Goal: Use online tool/utility: Use online tool/utility

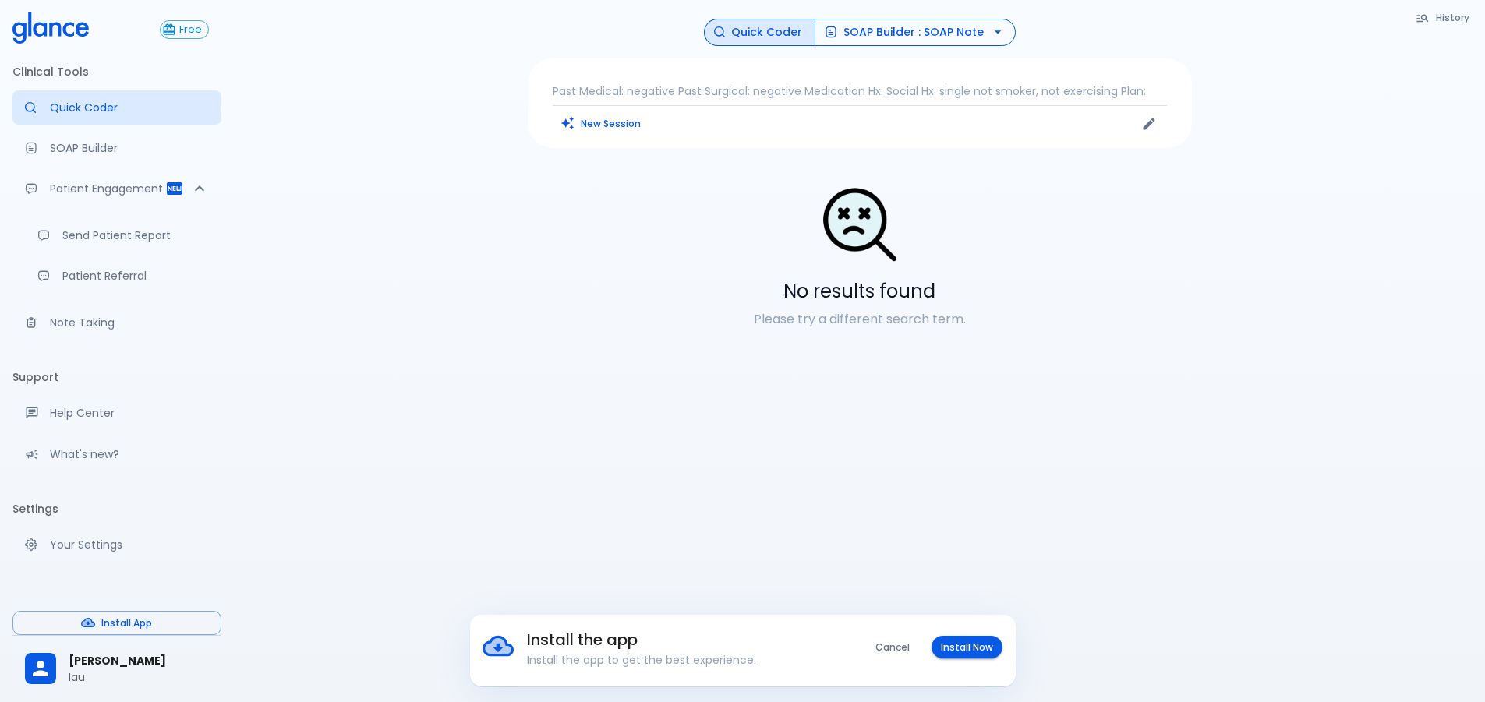
click at [893, 32] on button "SOAP Builder : SOAP Note" at bounding box center [915, 32] width 201 height 27
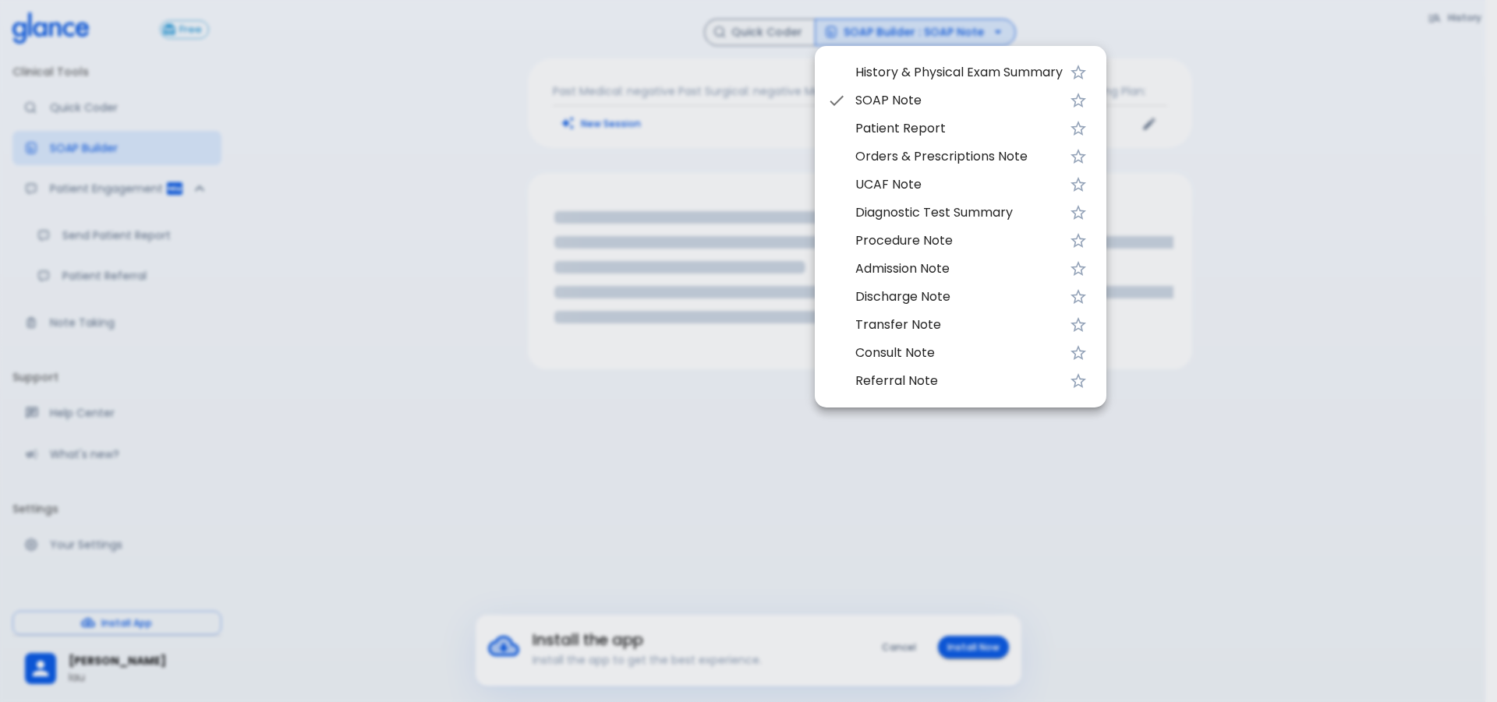
click at [901, 187] on span "UCAF Note" at bounding box center [958, 184] width 207 height 19
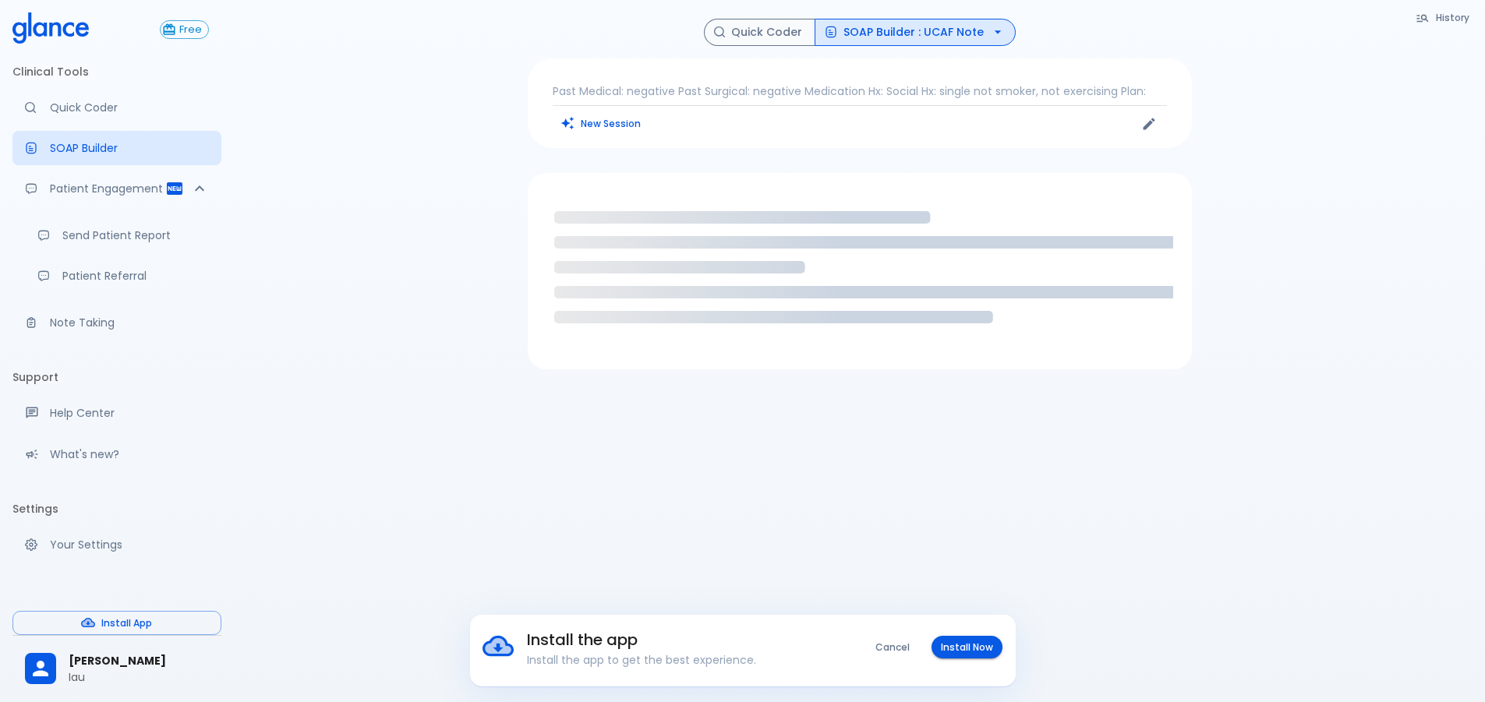
click at [850, 27] on button "SOAP Builder : UCAF Note" at bounding box center [915, 32] width 201 height 27
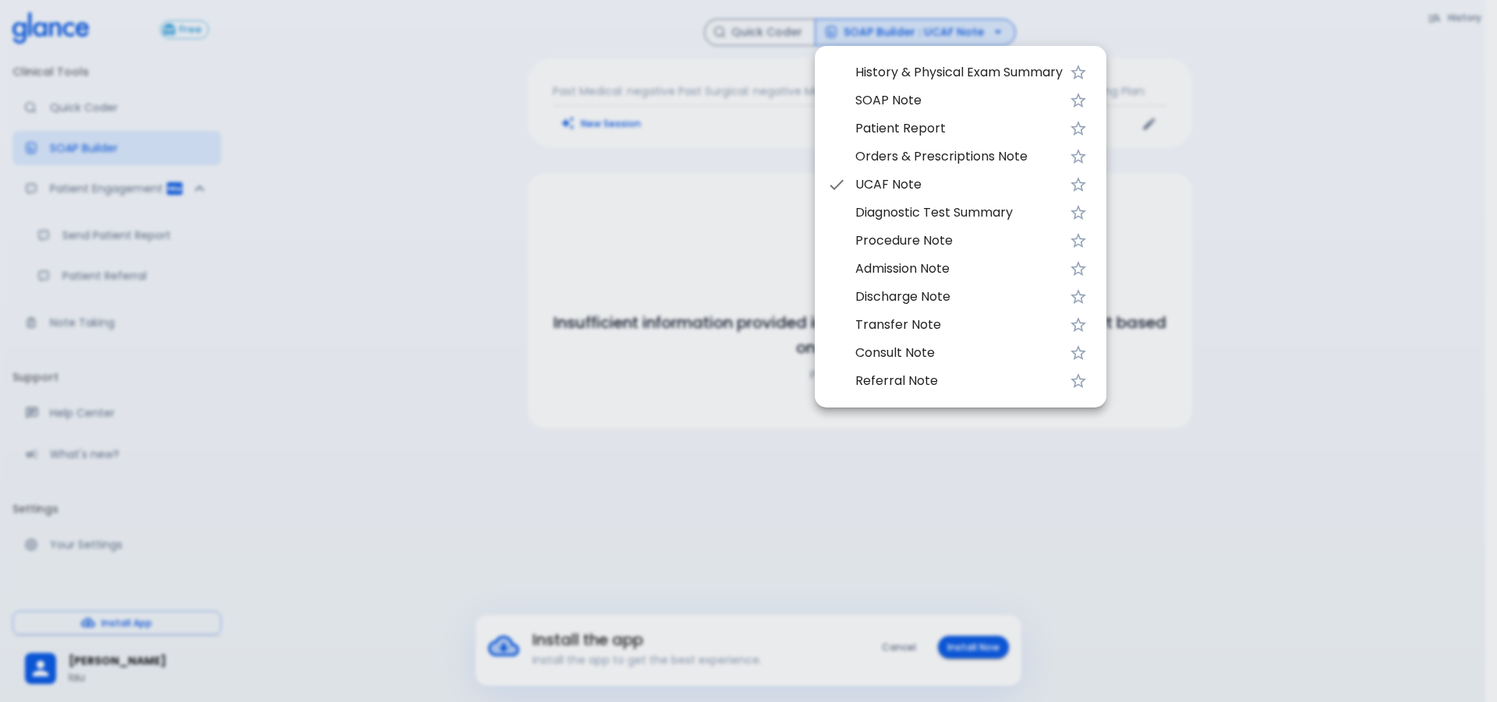
click at [680, 217] on div at bounding box center [748, 351] width 1497 height 702
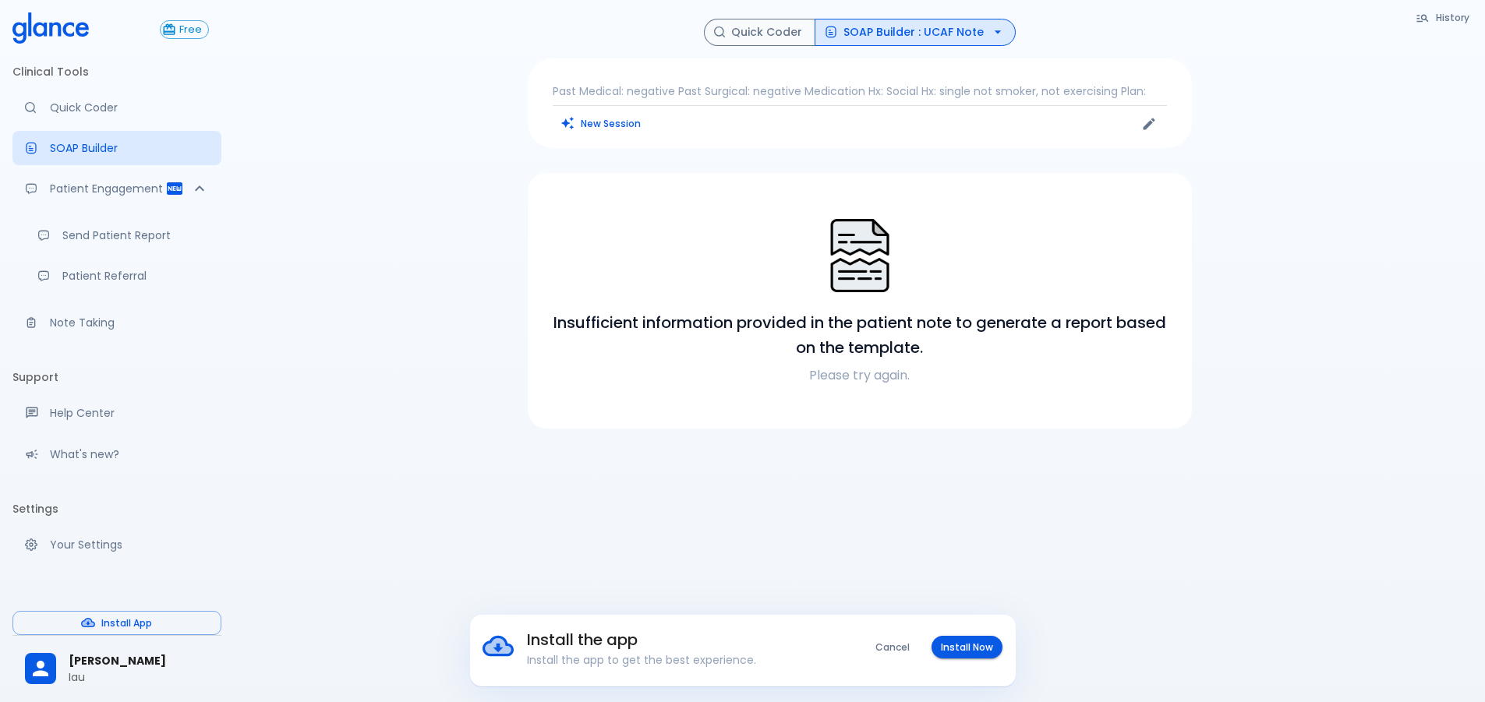
drag, startPoint x: 686, startPoint y: 266, endPoint x: 704, endPoint y: 235, distance: 35.3
click at [686, 266] on div at bounding box center [859, 257] width 627 height 81
click at [623, 93] on p "Past Medical: negative Past Surgical: negative Medication Hx: Social Hx: single…" at bounding box center [860, 91] width 614 height 16
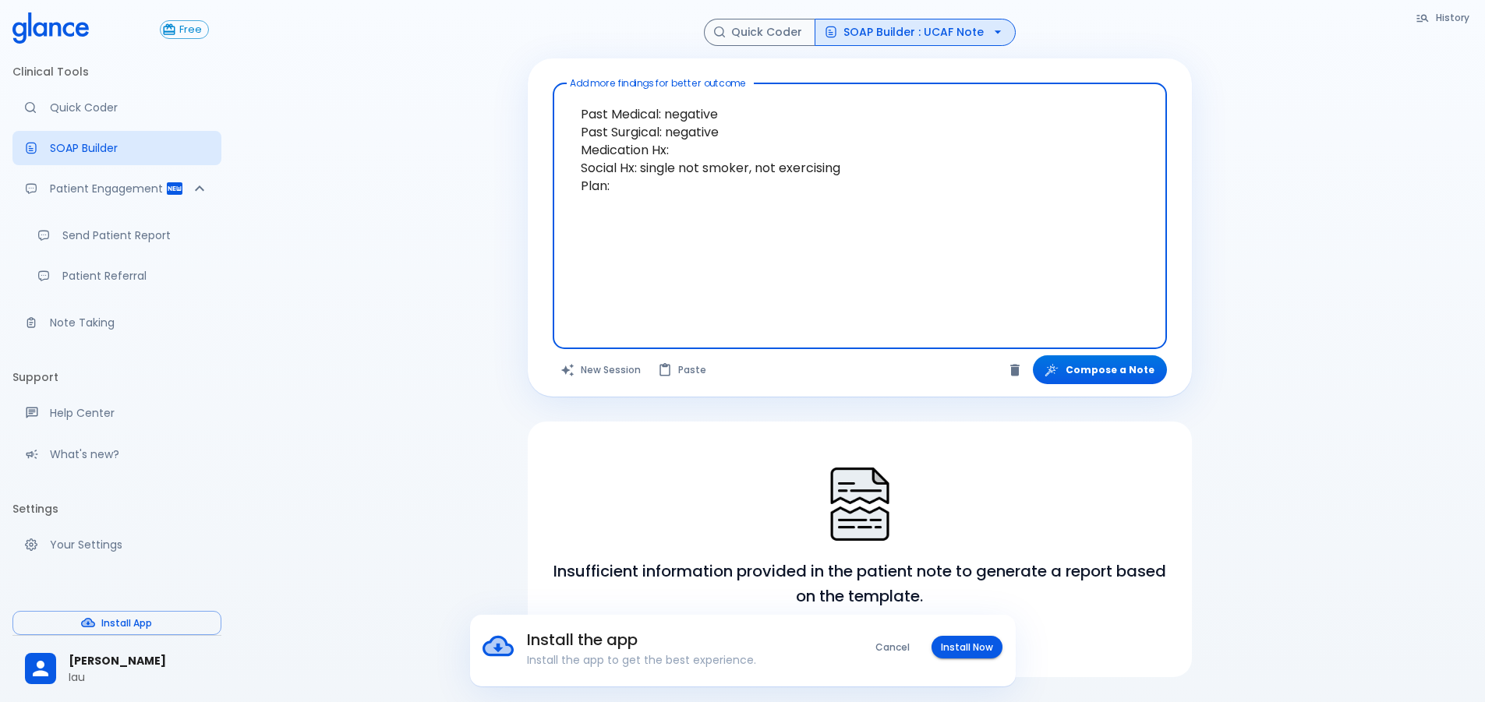
drag, startPoint x: 665, startPoint y: 235, endPoint x: 531, endPoint y: 45, distance: 232.1
click at [531, 45] on div "History Quick Coder SOAP Builder : UCAF Note Add more findings for better outco…" at bounding box center [860, 348] width 702 height 659
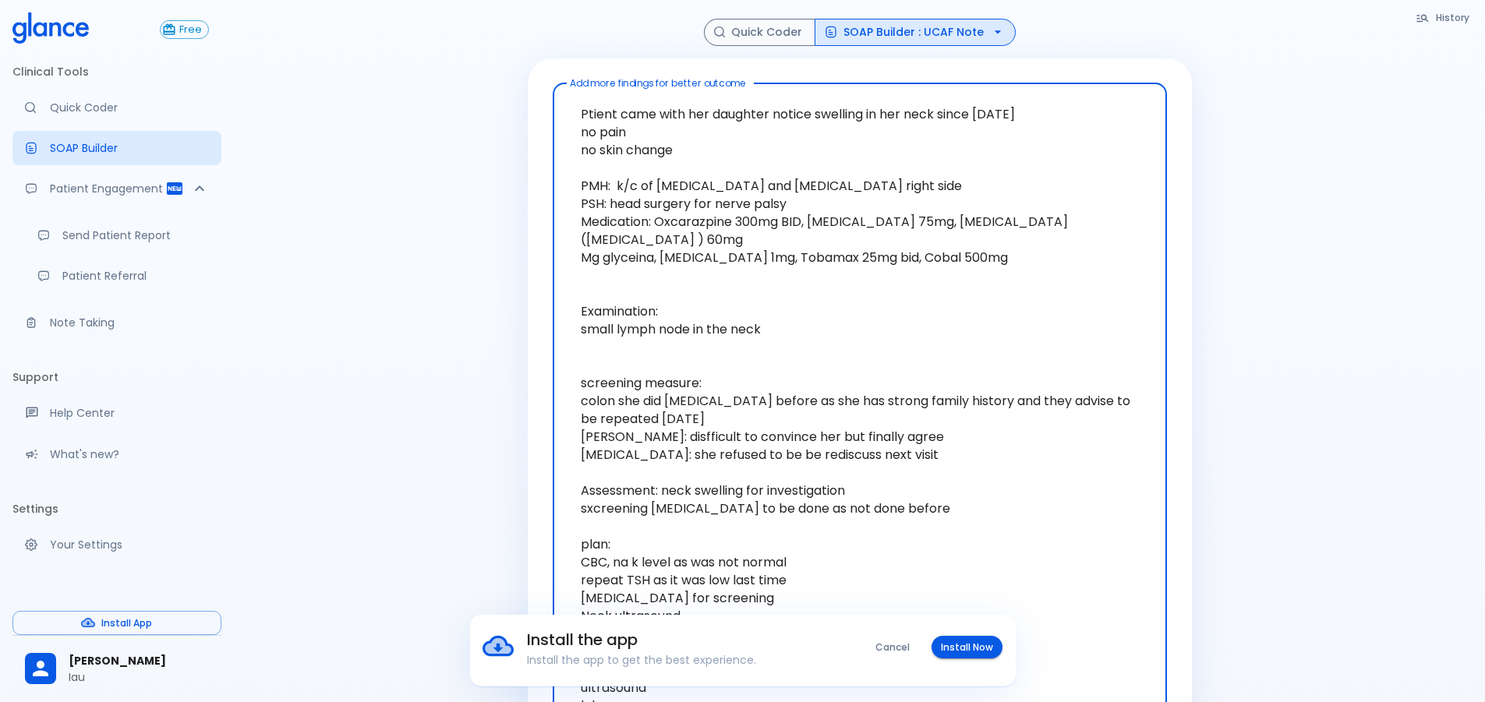
scroll to position [30, 0]
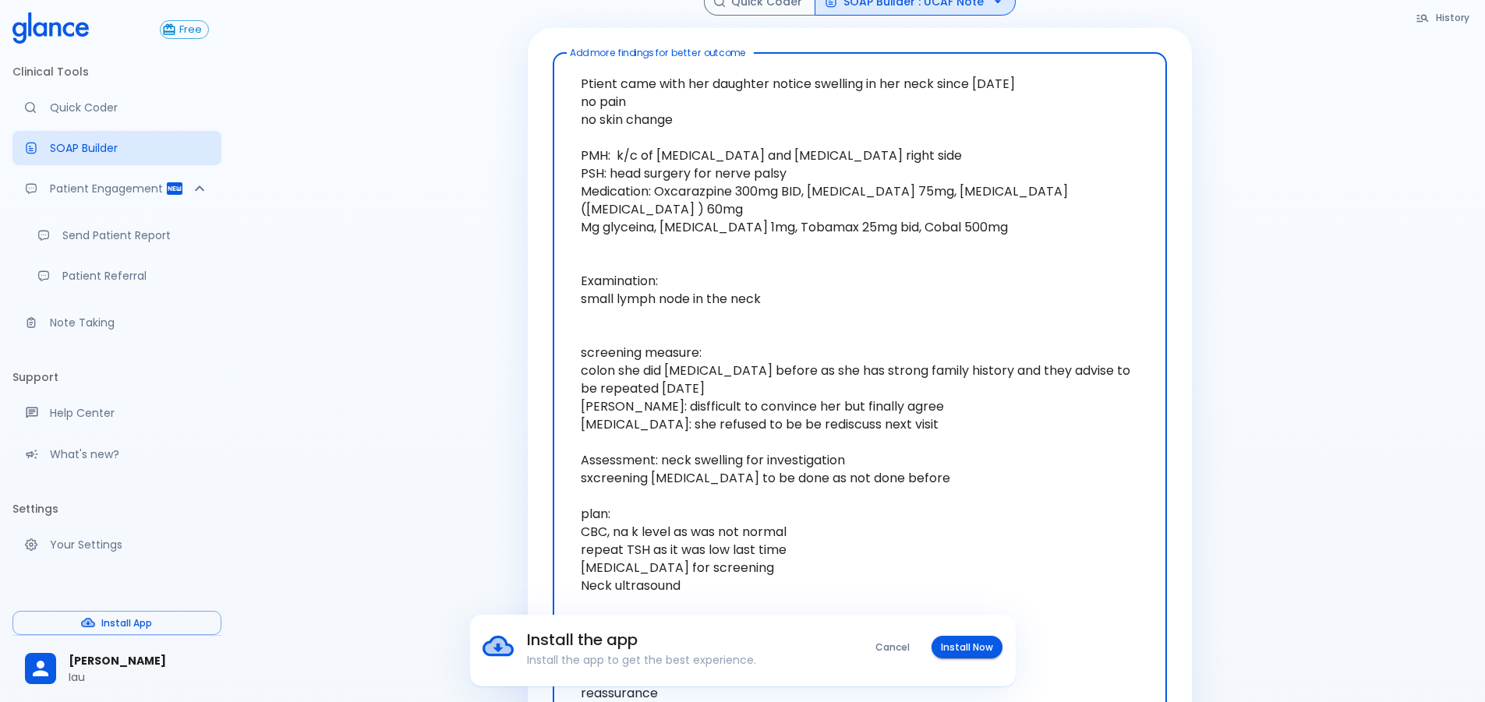
drag, startPoint x: 1105, startPoint y: 463, endPoint x: 1127, endPoint y: 461, distance: 22.7
click at [1105, 463] on textarea "Ptient came with her daughter notice swelling in her neck since [DATE] no pain …" at bounding box center [860, 415] width 592 height 712
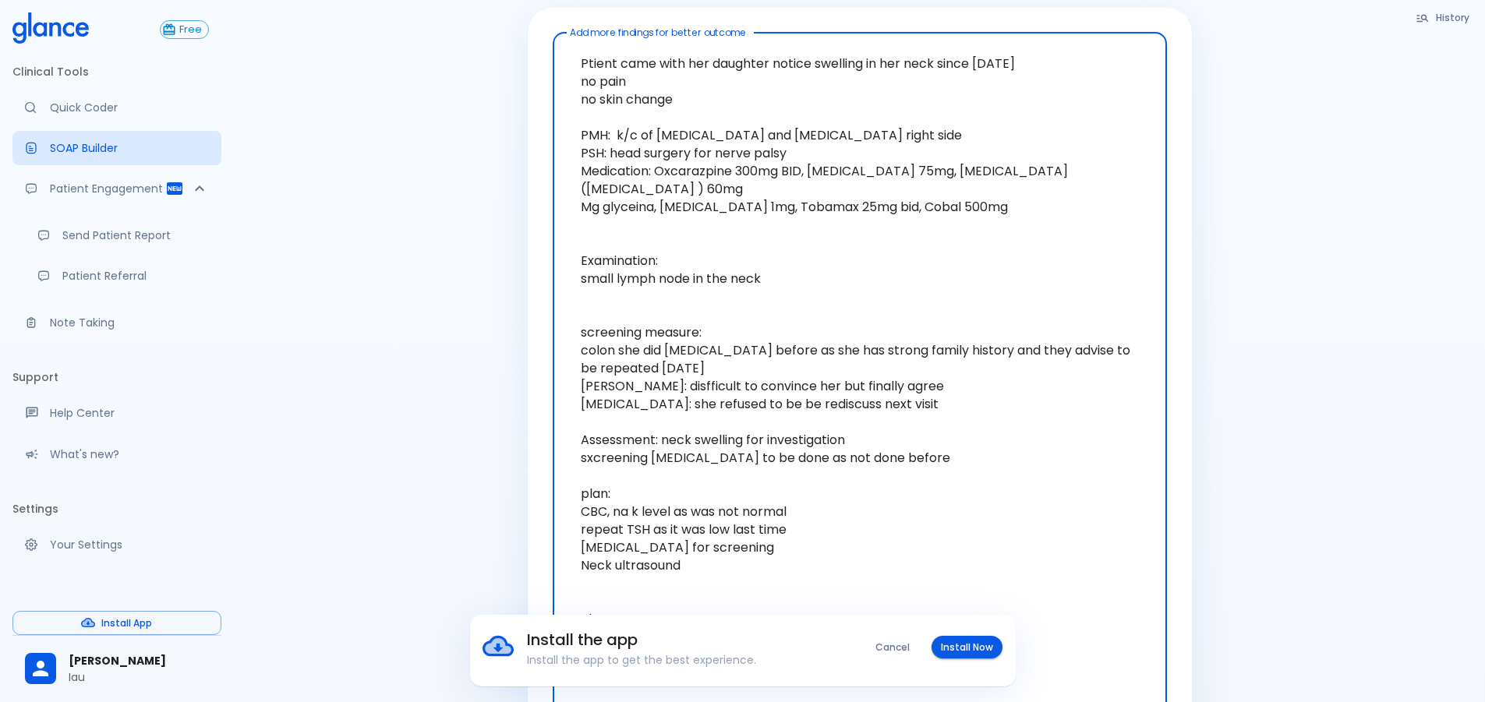
scroll to position [78, 0]
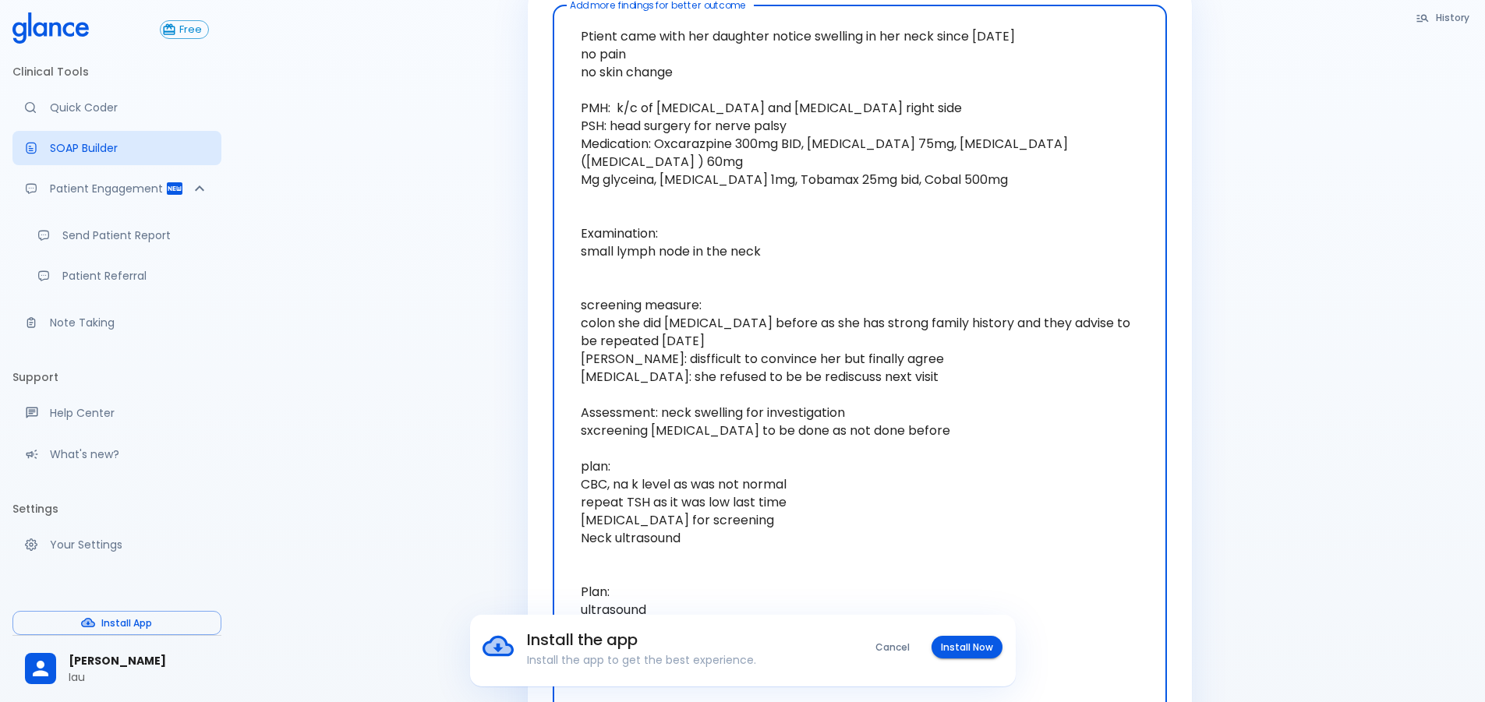
type textarea "Ptient came with her daughter notice swelling in her neck since [DATE] no pain …"
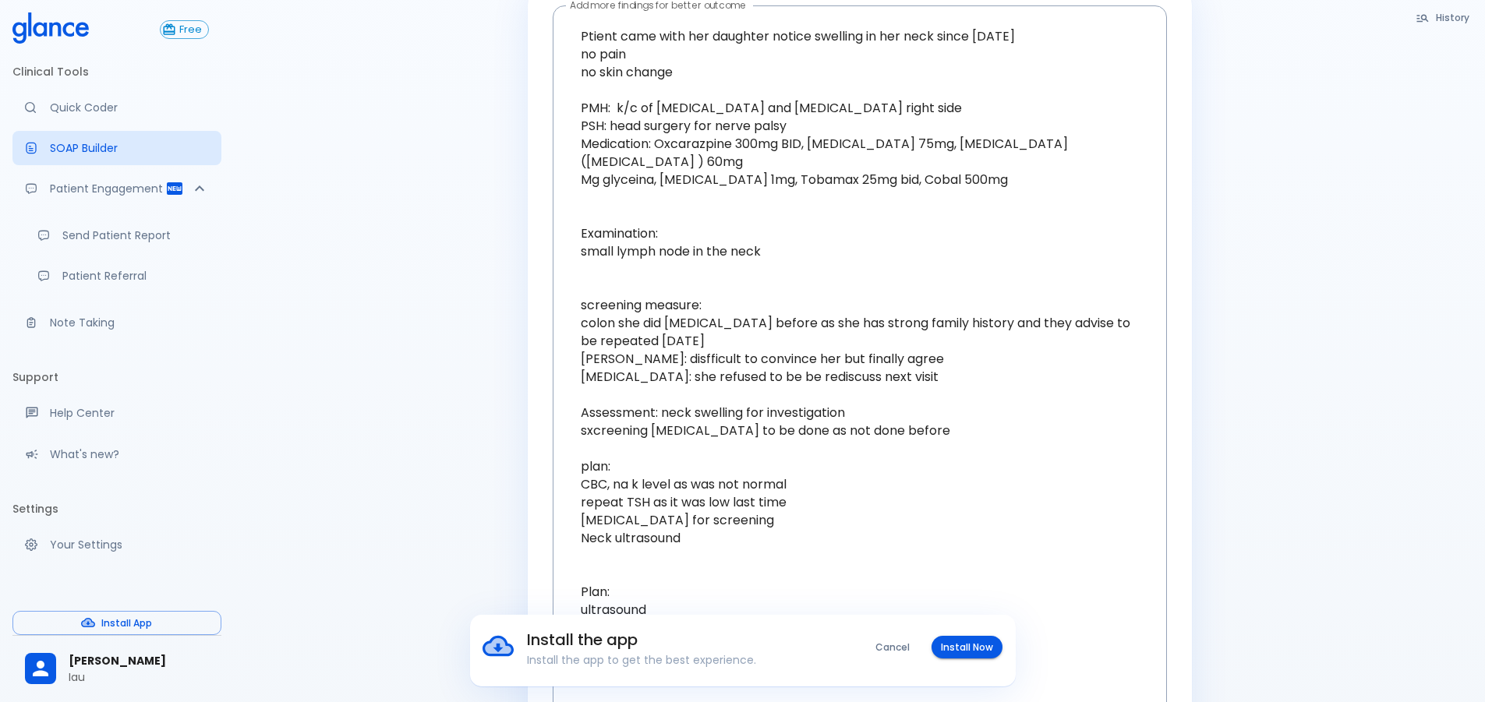
scroll to position [648, 0]
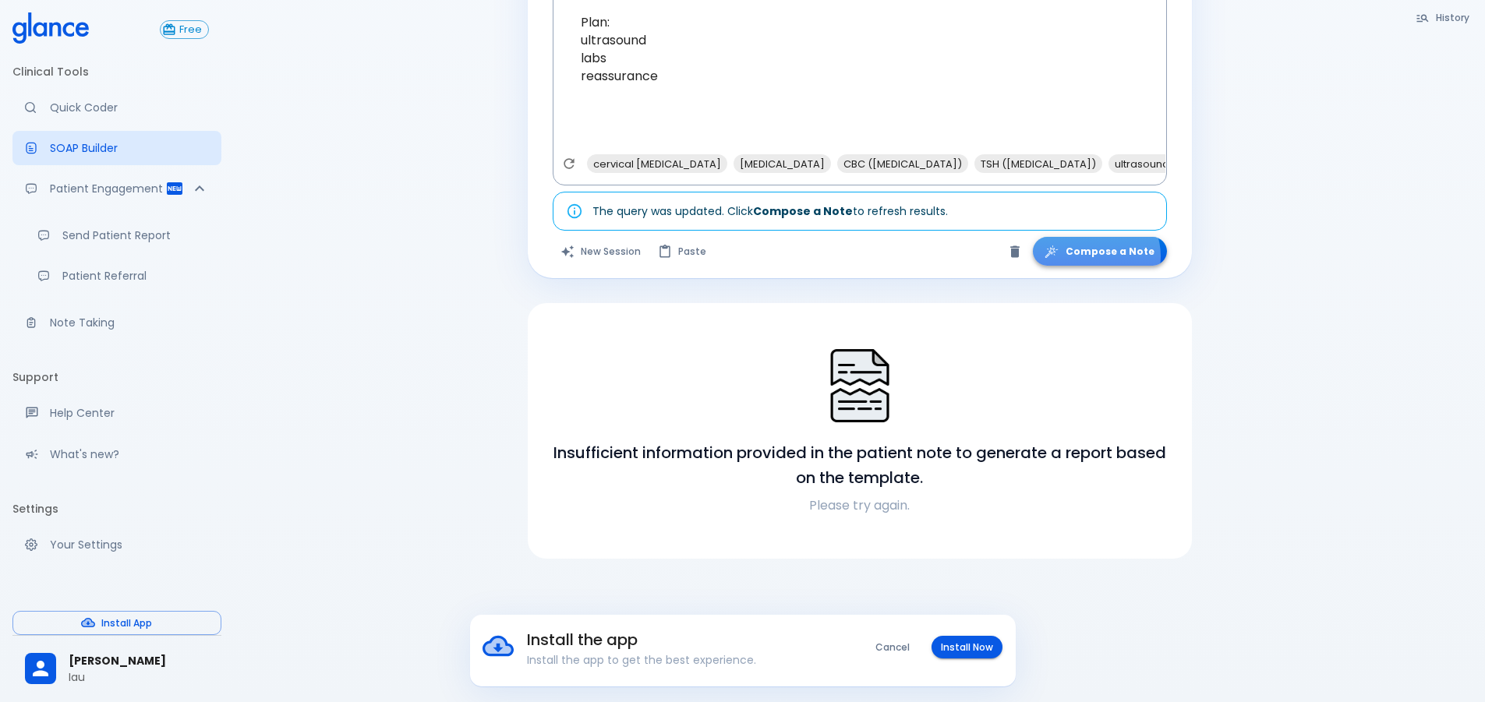
click at [1102, 256] on button "Compose a Note" at bounding box center [1100, 251] width 134 height 29
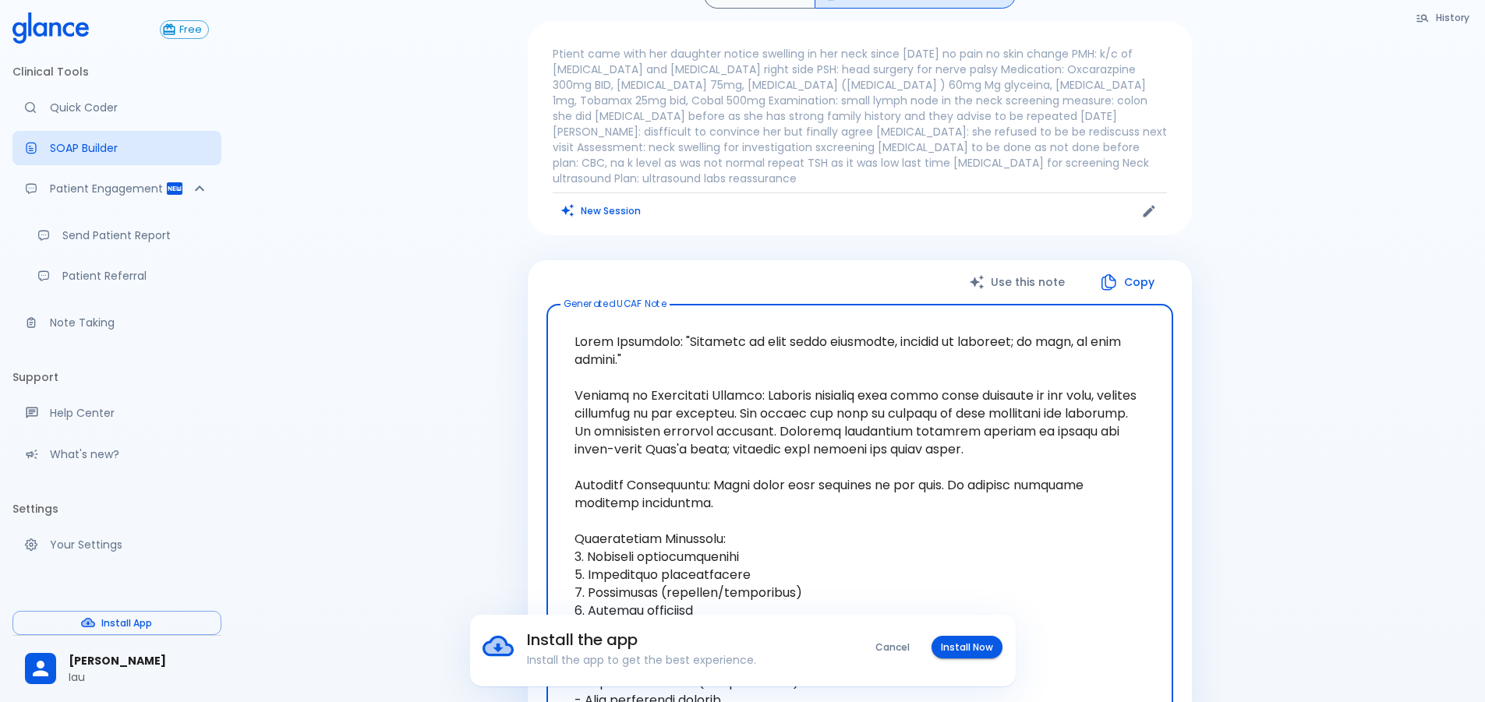
scroll to position [103, 0]
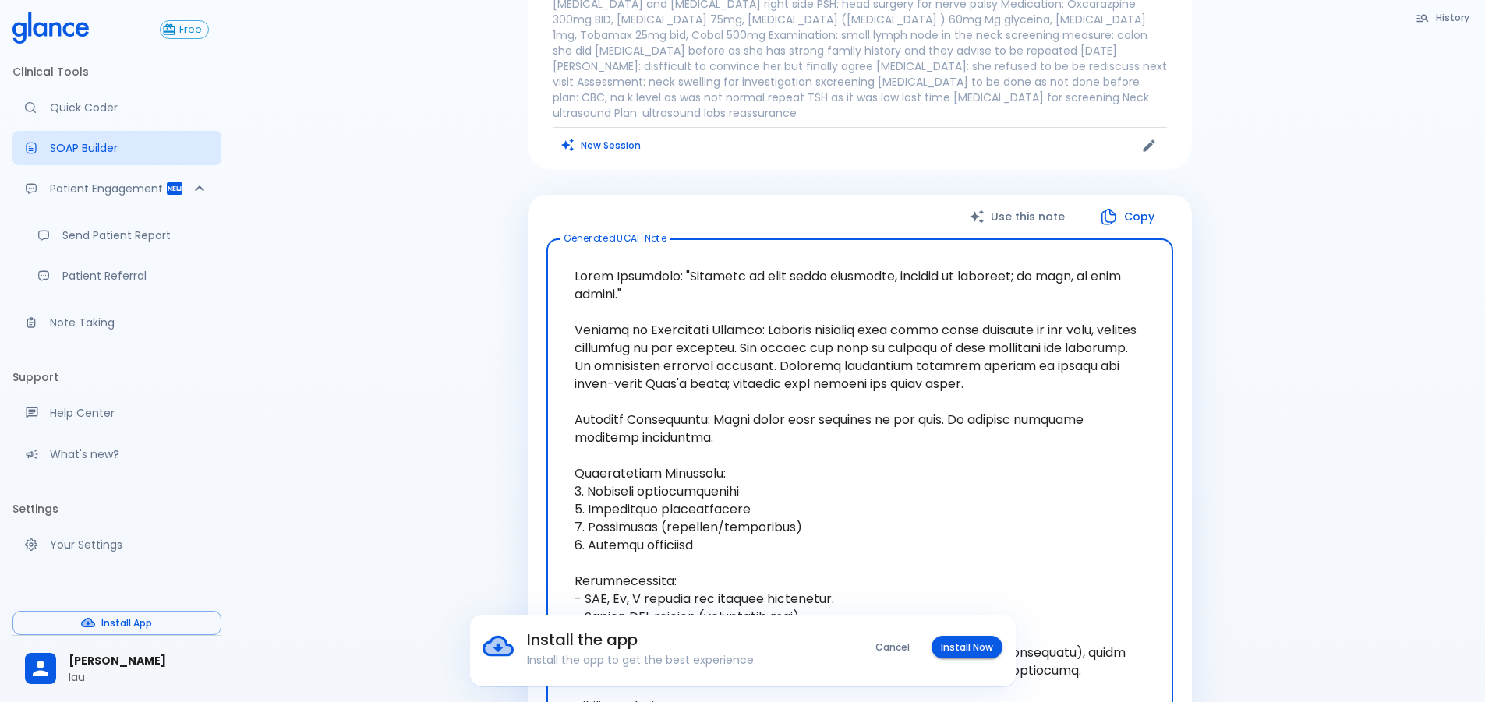
click at [788, 327] on textarea at bounding box center [859, 536] width 605 height 569
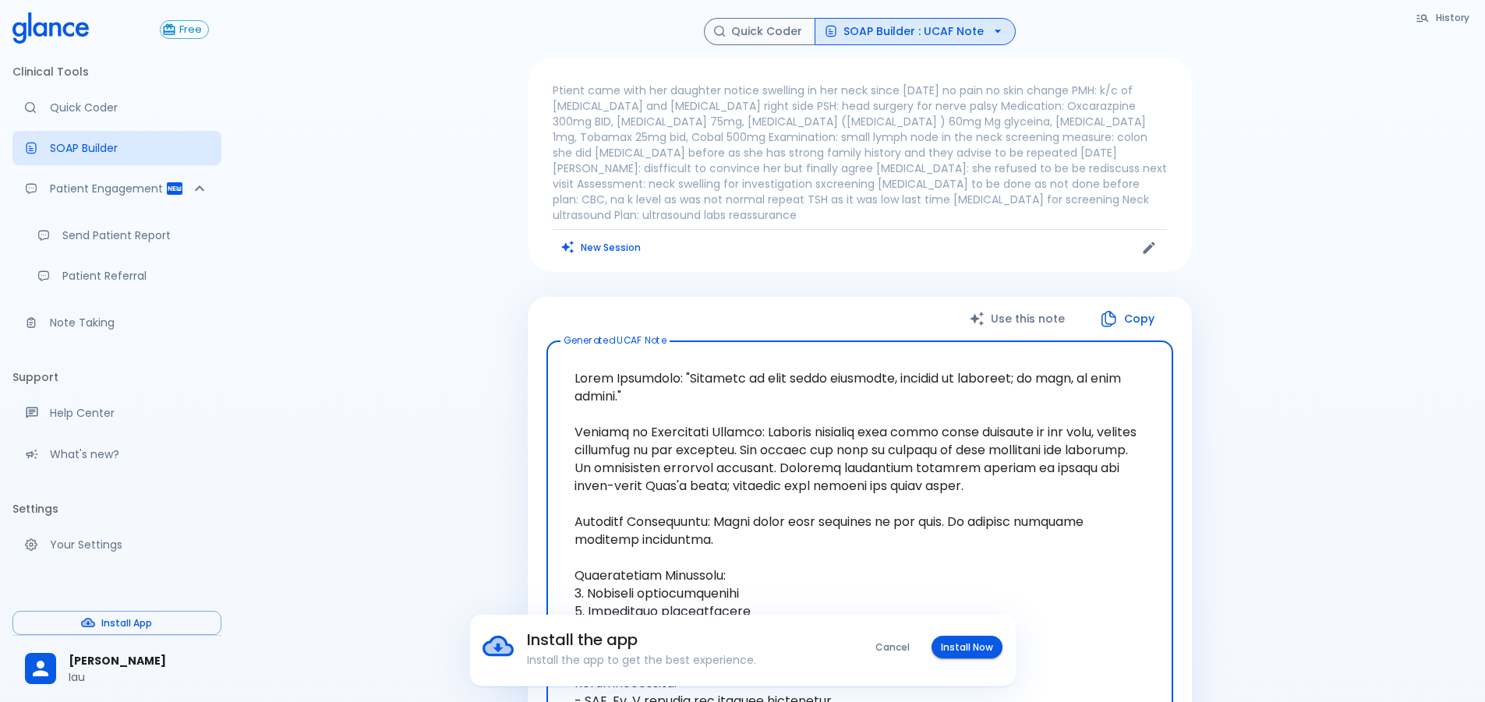
scroll to position [0, 0]
drag, startPoint x: 578, startPoint y: 254, endPoint x: 740, endPoint y: 532, distance: 321.0
click at [737, 596] on textarea at bounding box center [859, 639] width 605 height 569
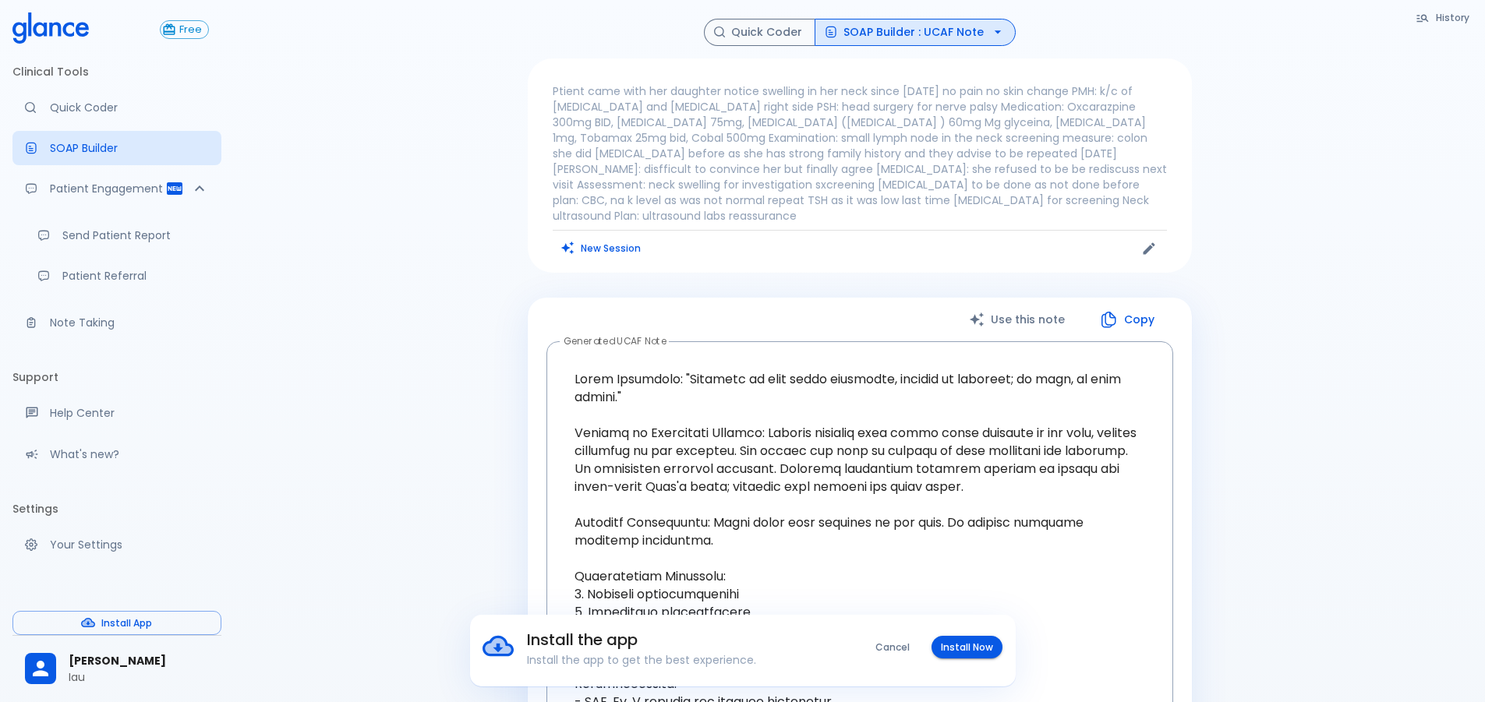
click at [433, 502] on div "History Quick Coder SOAP Builder : UCAF Note Ptient came with her daughter noti…" at bounding box center [859, 661] width 1251 height 1323
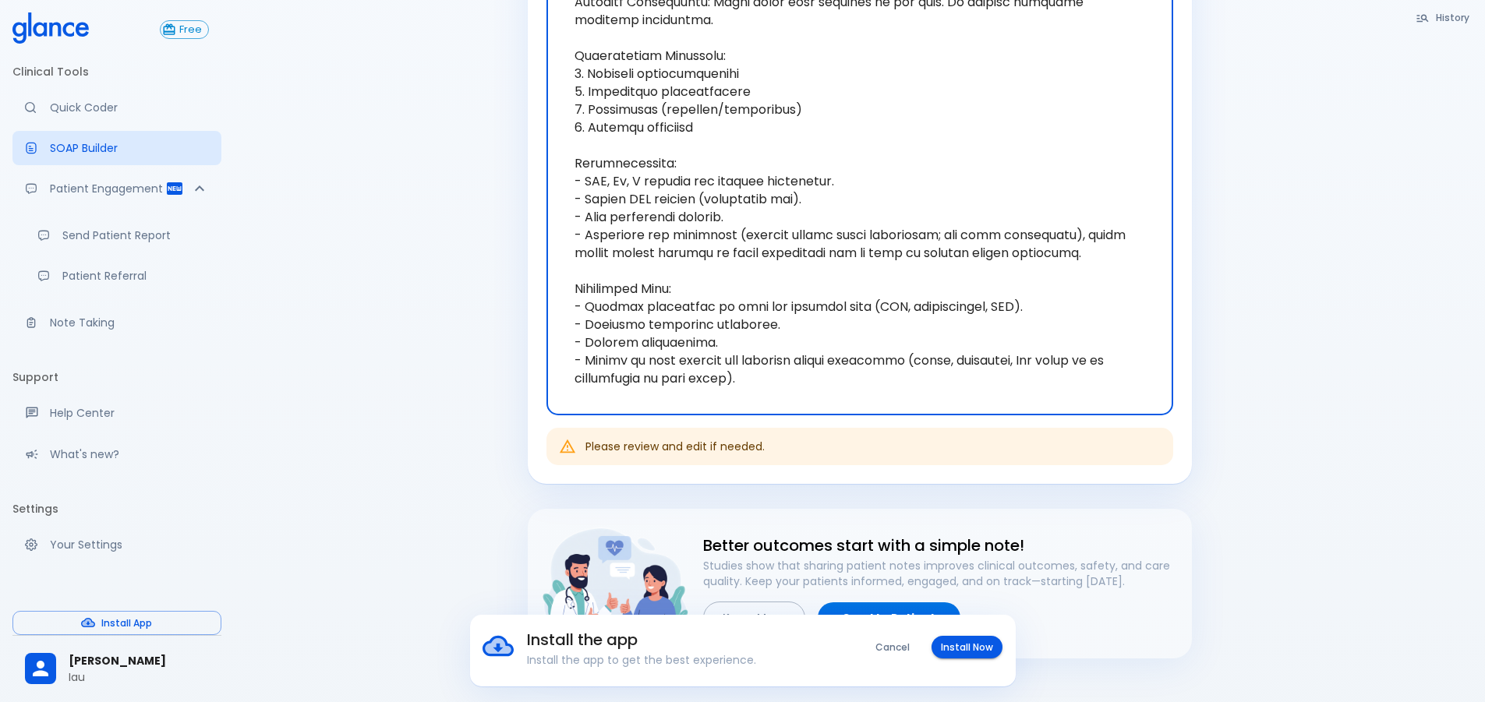
scroll to position [605, 0]
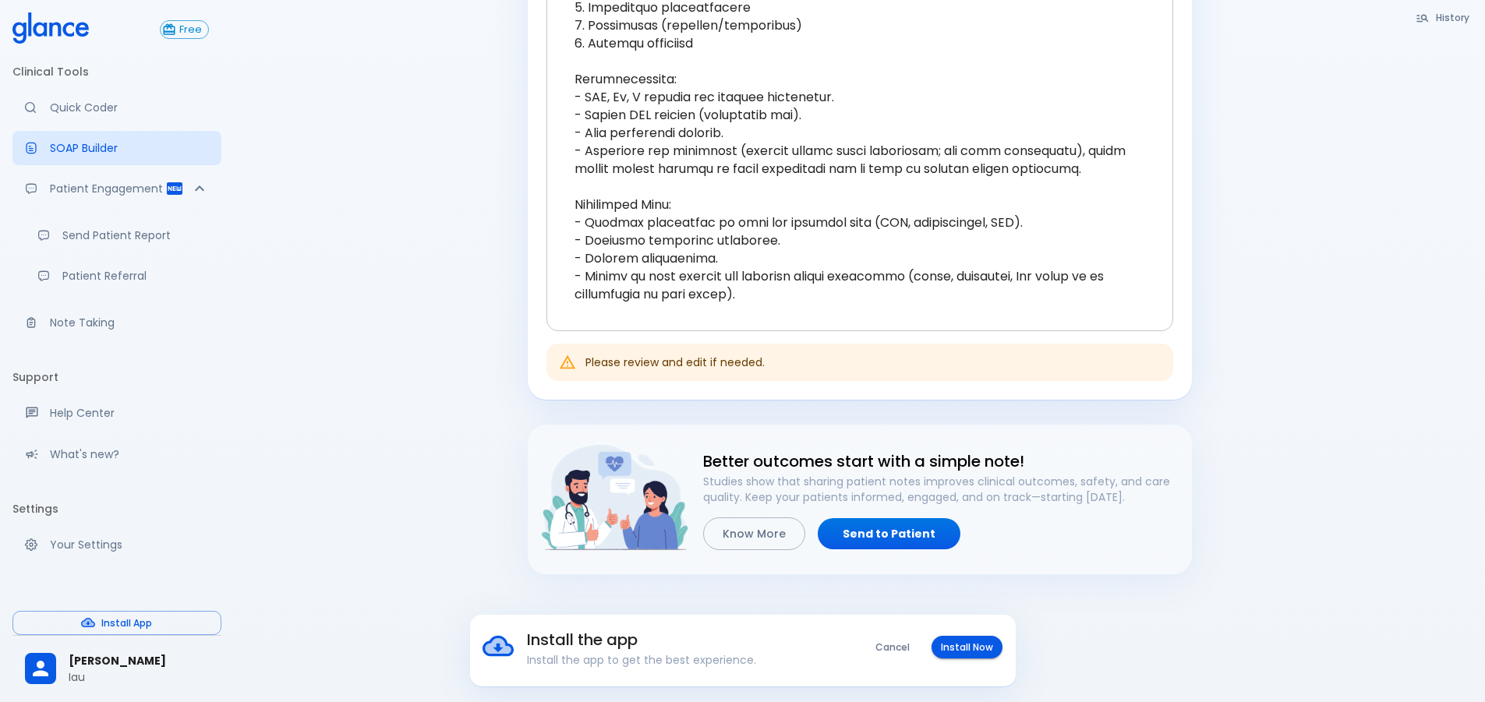
click at [748, 97] on textarea at bounding box center [859, 34] width 605 height 569
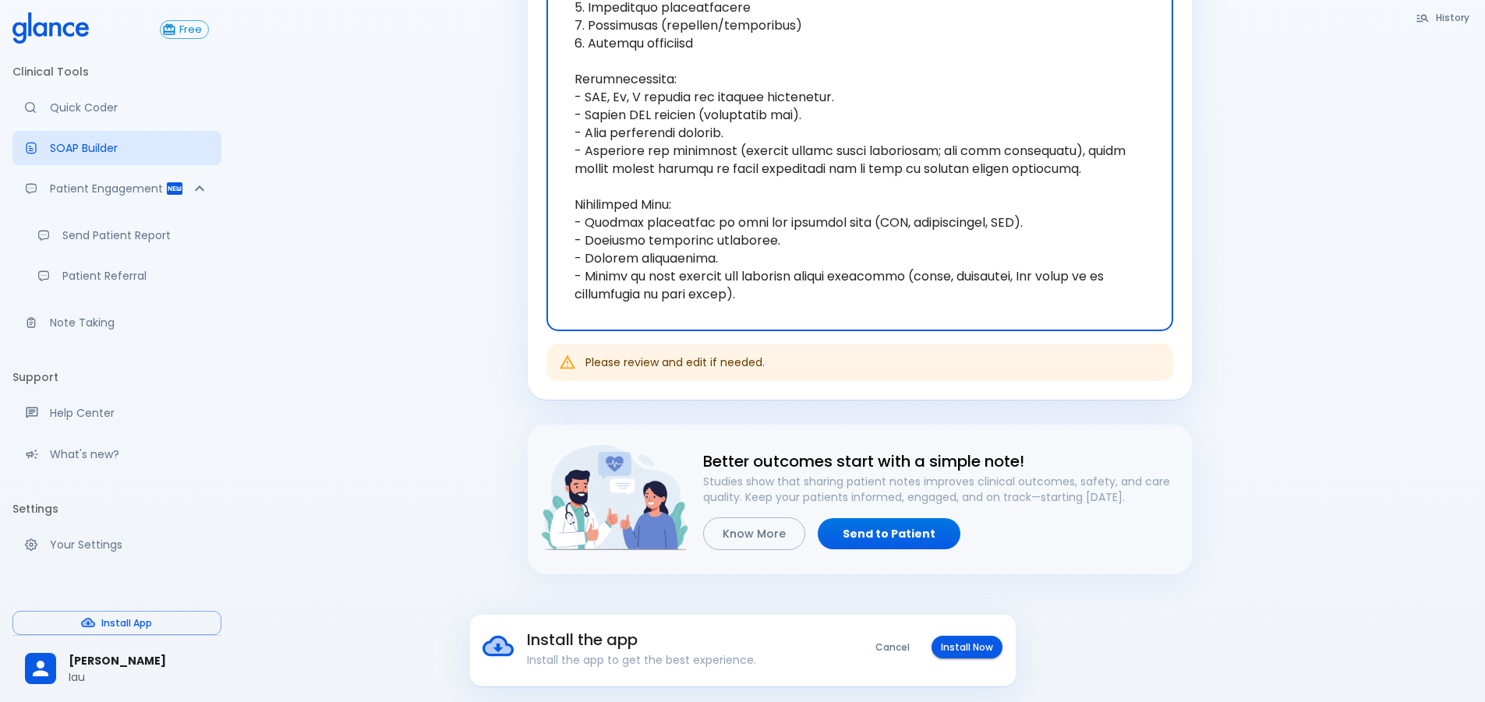
click at [787, 267] on textarea at bounding box center [859, 34] width 605 height 569
drag, startPoint x: 766, startPoint y: 222, endPoint x: 780, endPoint y: 239, distance: 21.7
click at [780, 239] on textarea at bounding box center [859, 34] width 605 height 569
click at [801, 299] on textarea at bounding box center [859, 34] width 605 height 569
drag, startPoint x: 755, startPoint y: 282, endPoint x: 1030, endPoint y: 253, distance: 276.7
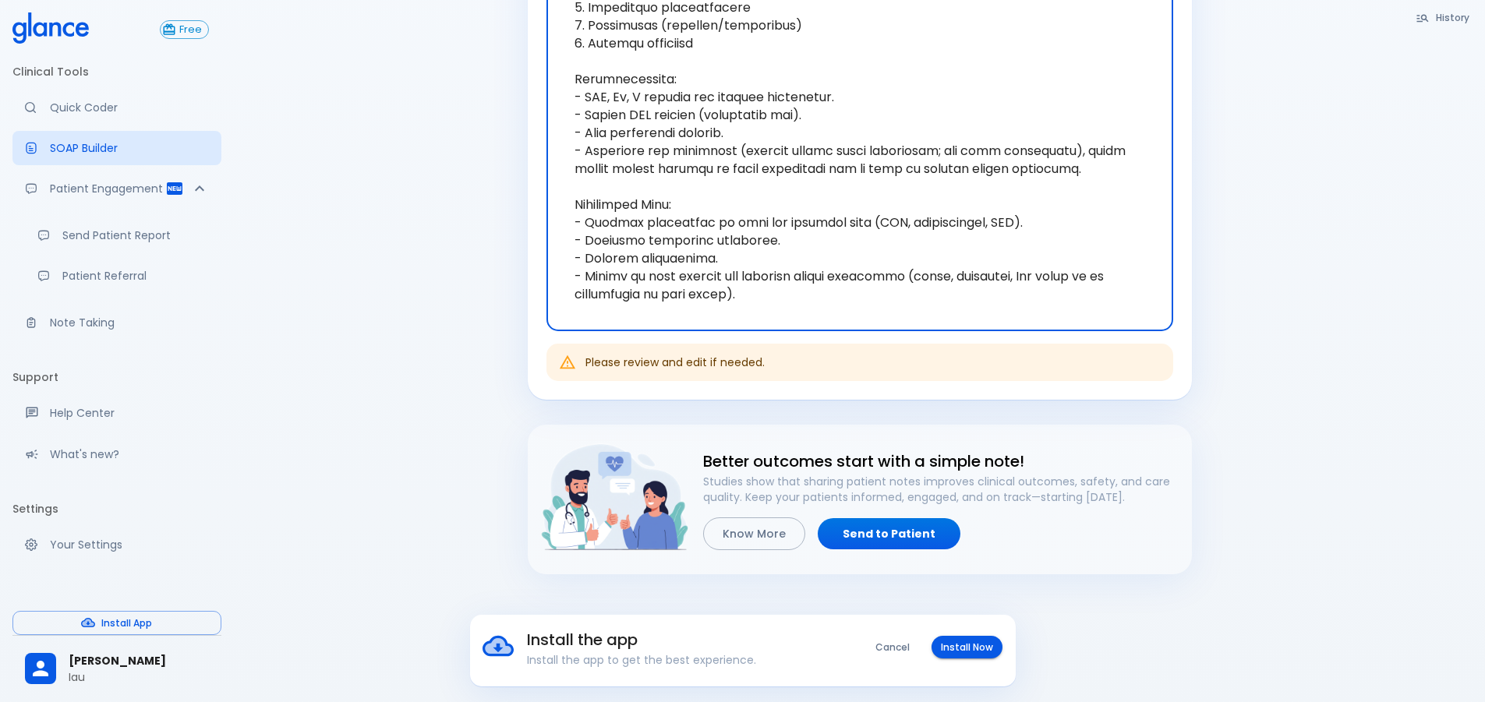
click at [755, 281] on textarea at bounding box center [859, 34] width 605 height 569
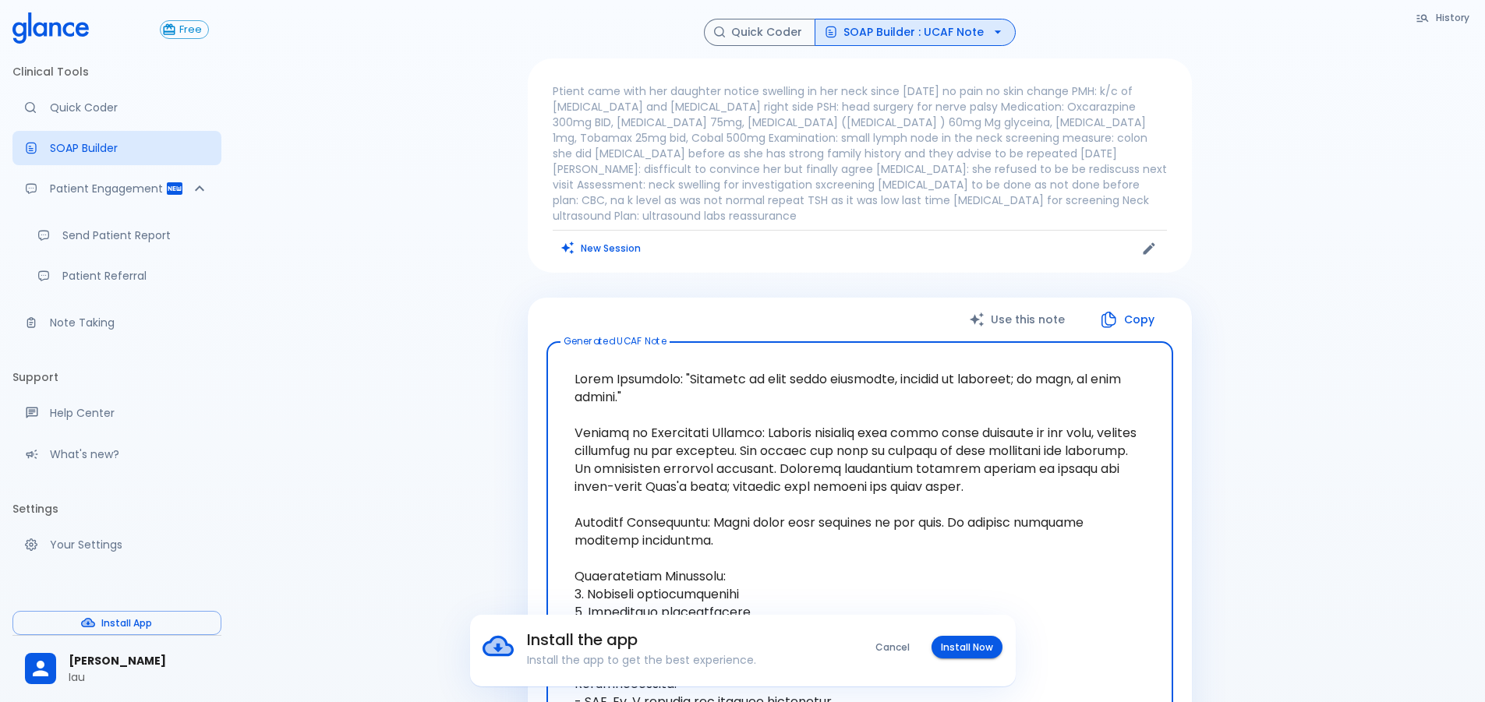
click at [929, 12] on div "History Quick Coder SOAP Builder : UCAF Note Ptient came with her daughter noti…" at bounding box center [859, 661] width 1251 height 1323
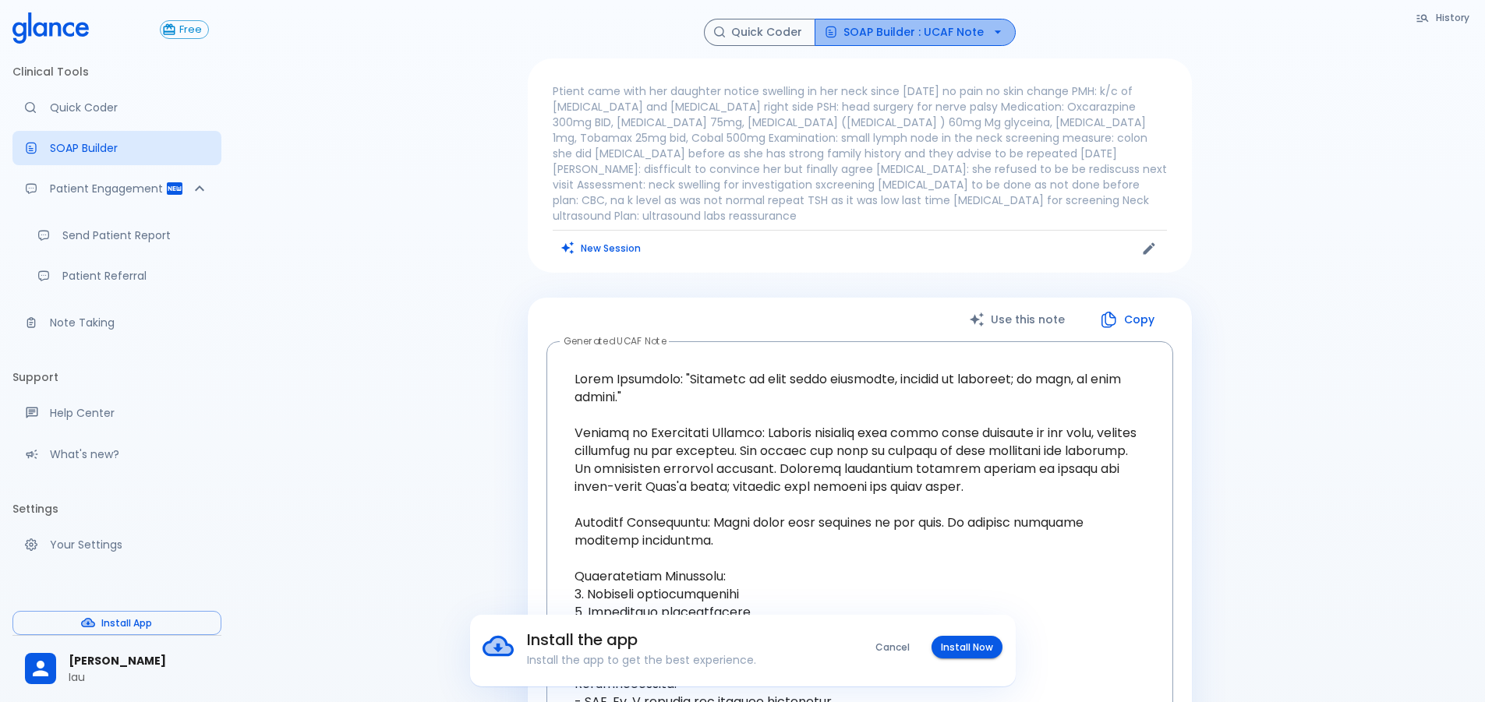
click at [930, 23] on button "SOAP Builder : UCAF Note" at bounding box center [915, 32] width 201 height 27
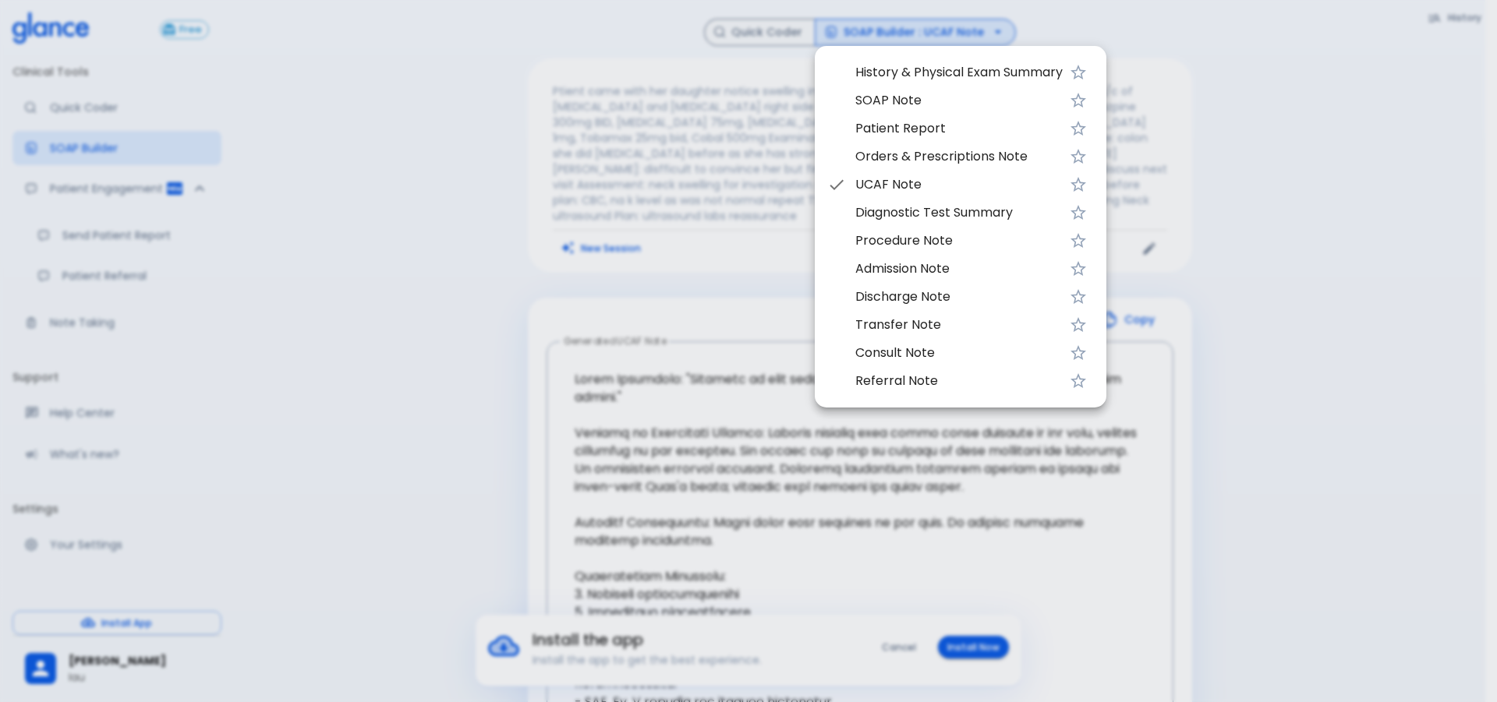
click at [910, 96] on span "SOAP Note" at bounding box center [958, 100] width 207 height 19
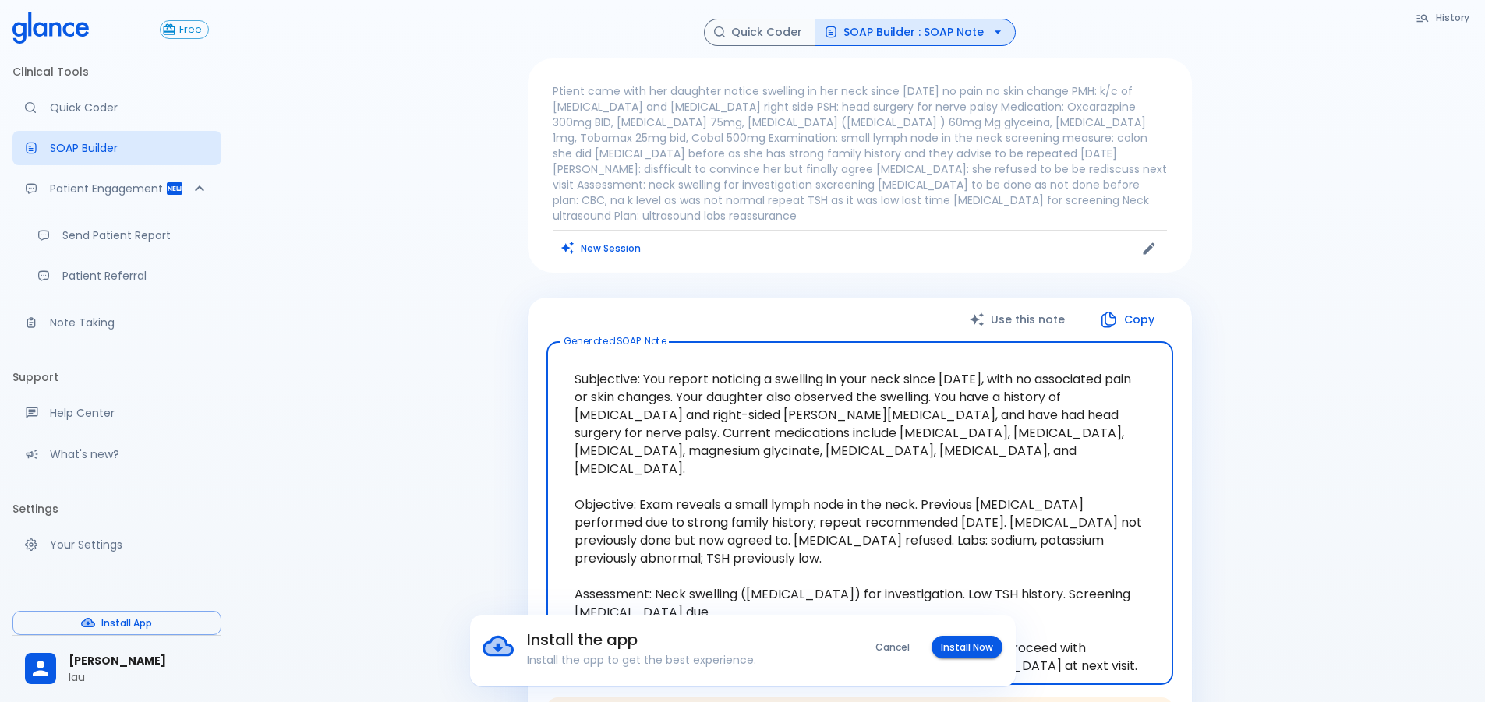
click at [680, 355] on textarea "Subjective: You report noticing a swelling in your neck since [DATE], with no a…" at bounding box center [859, 514] width 605 height 318
click at [1040, 359] on textarea "Subjective: You report noticing a swelling in your neck since [DATE], with no a…" at bounding box center [859, 514] width 605 height 318
click at [900, 401] on textarea "Subjective: You report noticing a swelling in your neck since [DATE], with no a…" at bounding box center [859, 514] width 605 height 318
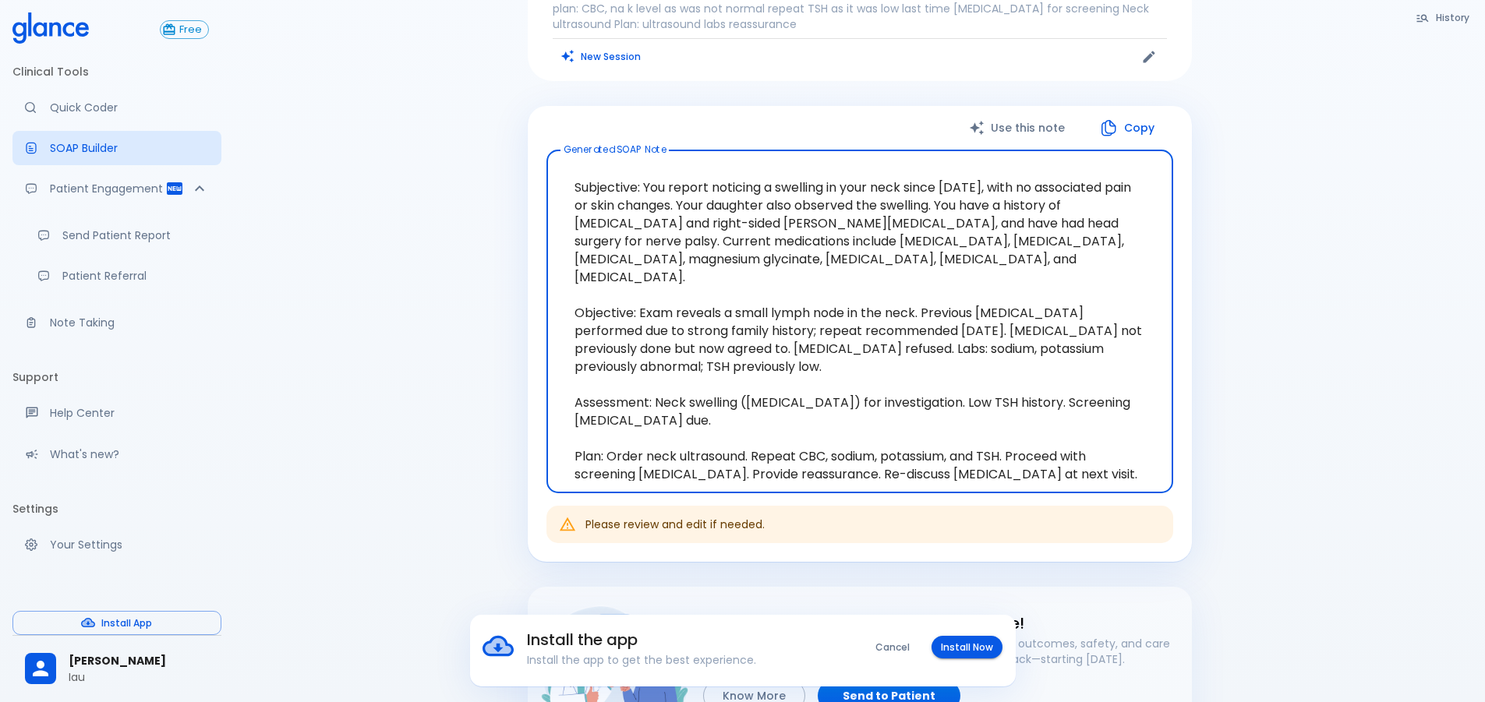
scroll to position [194, 0]
drag, startPoint x: 772, startPoint y: 310, endPoint x: 660, endPoint y: 420, distance: 156.5
click at [662, 429] on textarea "Subjective: You report noticing a swelling in your neck since [DATE], with no a…" at bounding box center [859, 320] width 605 height 318
click at [660, 401] on textarea "Subjective: You report noticing a swelling in your neck since [DATE], with no a…" at bounding box center [859, 320] width 605 height 318
click at [693, 383] on textarea "Subjective: You report noticing a swelling in your neck since [DATE], with no a…" at bounding box center [859, 320] width 605 height 318
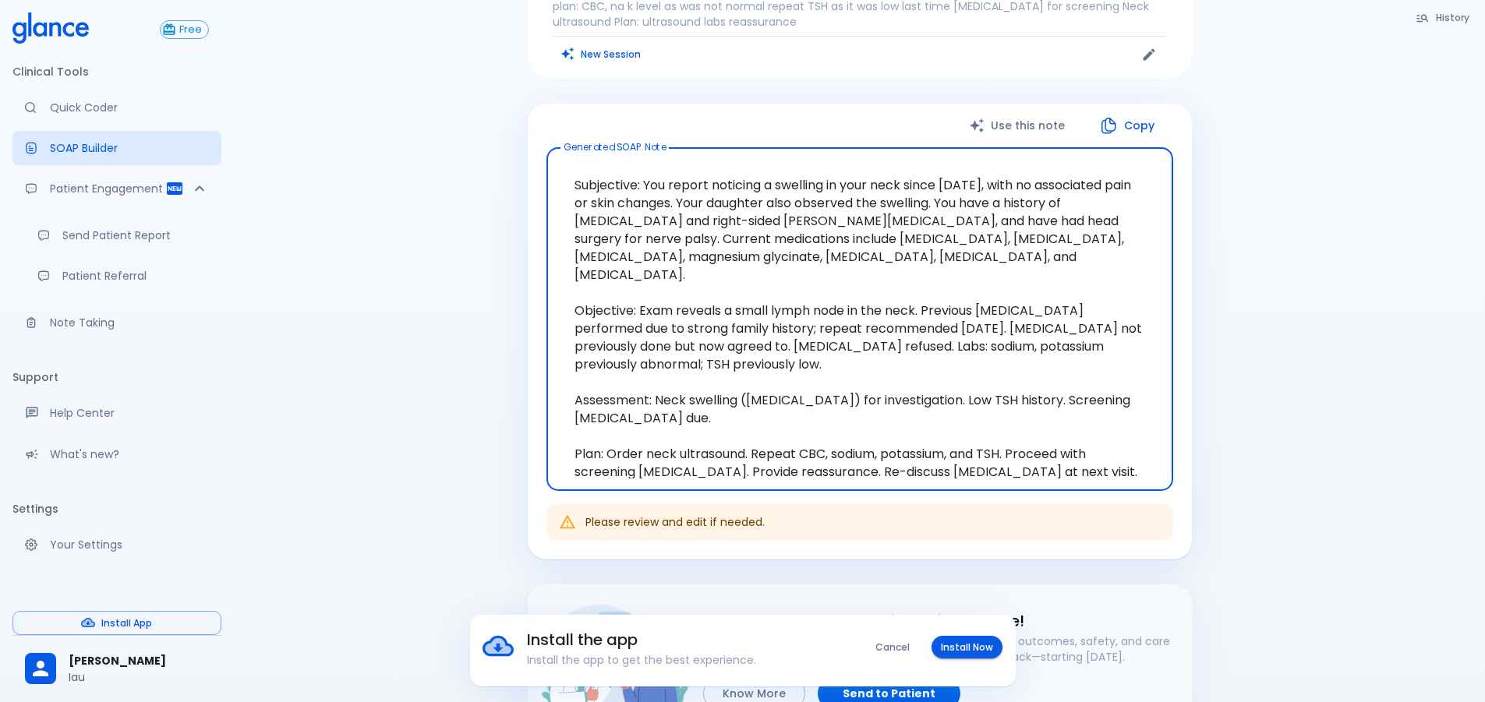
drag, startPoint x: 744, startPoint y: 398, endPoint x: 788, endPoint y: 412, distance: 45.9
click at [746, 398] on textarea "Subjective: You report noticing a swelling in your neck since [DATE], with no a…" at bounding box center [859, 320] width 605 height 318
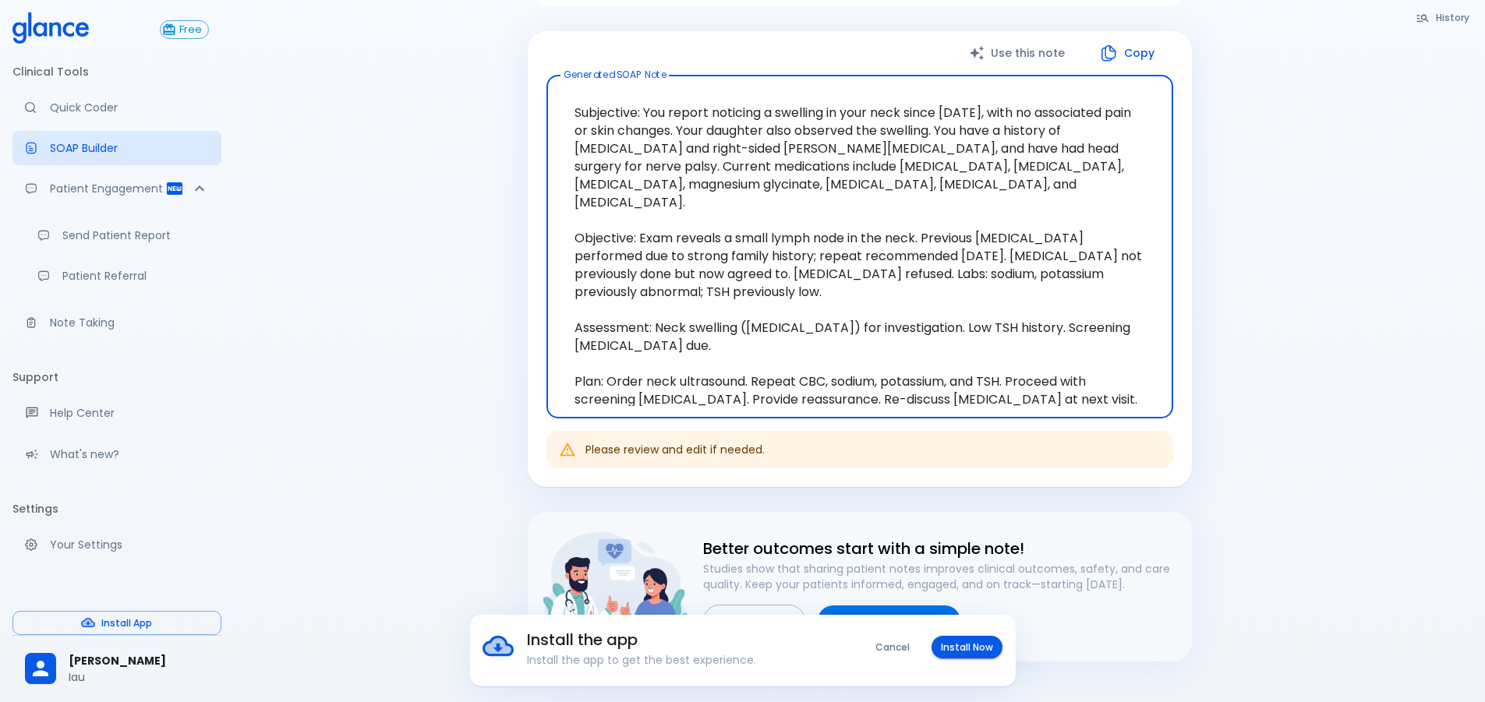
scroll to position [272, 0]
